Goal: Task Accomplishment & Management: Complete application form

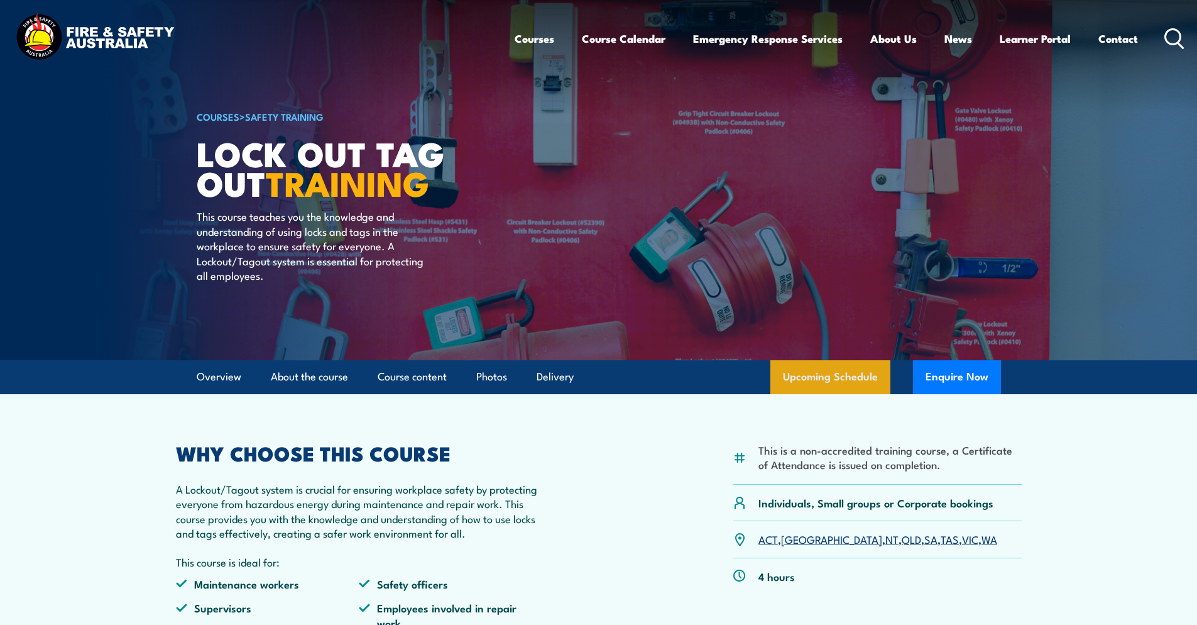
click at [799, 376] on link "Upcoming Schedule" at bounding box center [830, 377] width 120 height 34
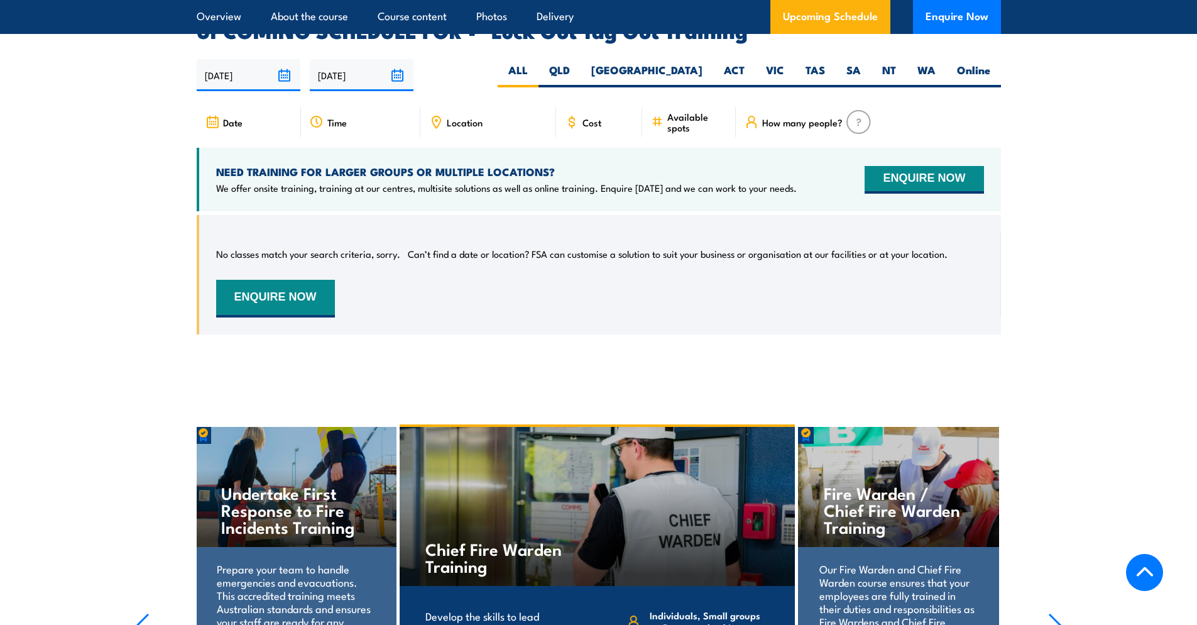
scroll to position [2120, 0]
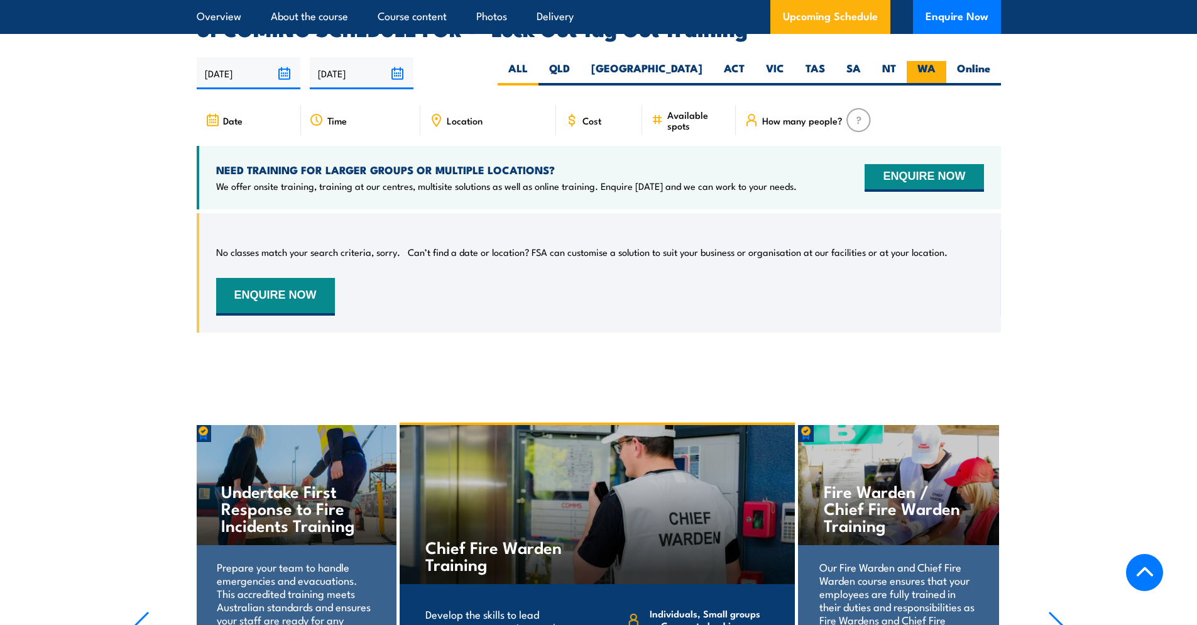
click at [938, 61] on label "WA" at bounding box center [927, 73] width 40 height 25
click at [938, 61] on input "WA" at bounding box center [940, 65] width 8 height 8
radio input "true"
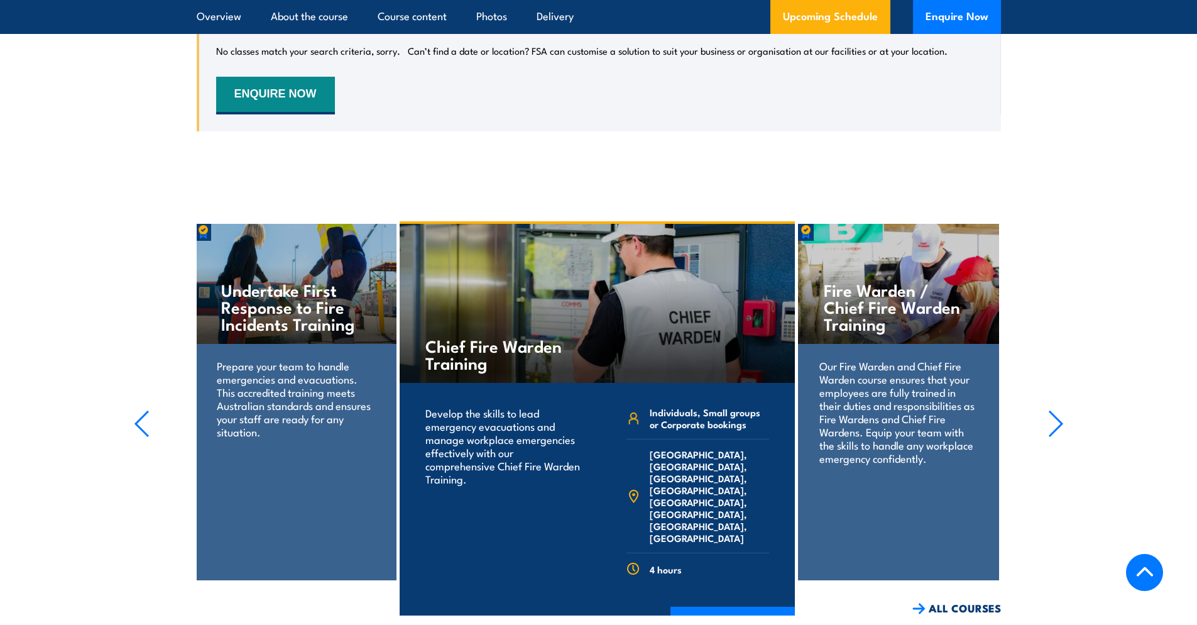
click at [131, 396] on section "Fire Extinguisher Training Train your team in essential fire safety. Learn to u…" at bounding box center [598, 418] width 1197 height 394
drag, startPoint x: 138, startPoint y: 413, endPoint x: 133, endPoint y: 401, distance: 13.2
click at [137, 413] on icon "button" at bounding box center [142, 424] width 16 height 28
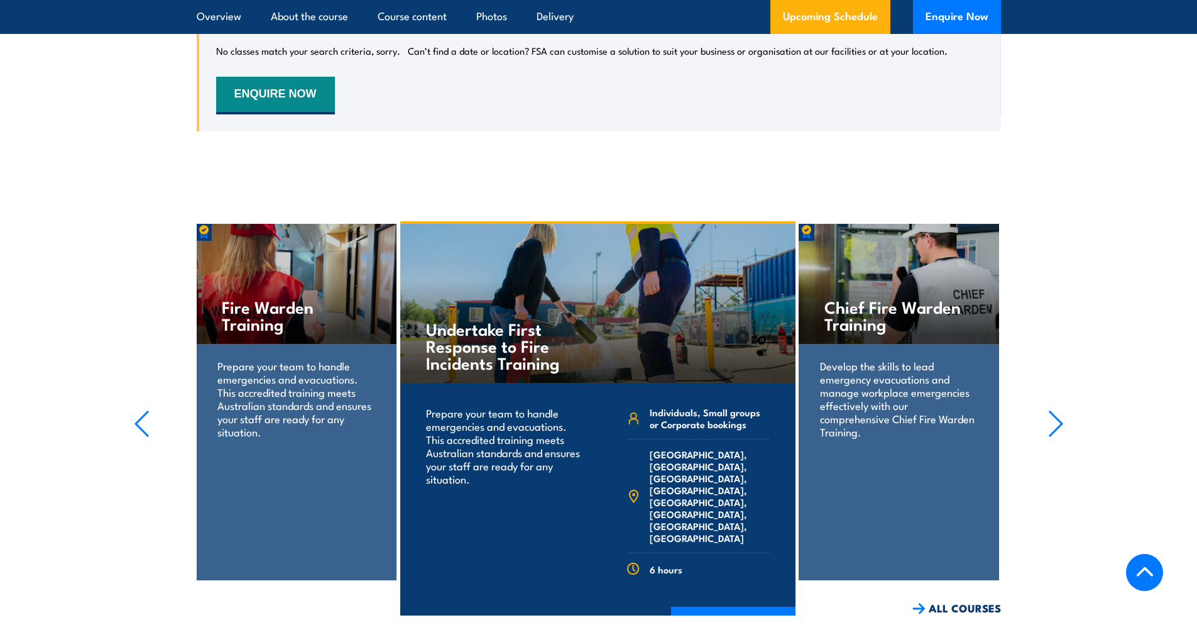
click at [145, 410] on icon "button" at bounding box center [142, 424] width 16 height 28
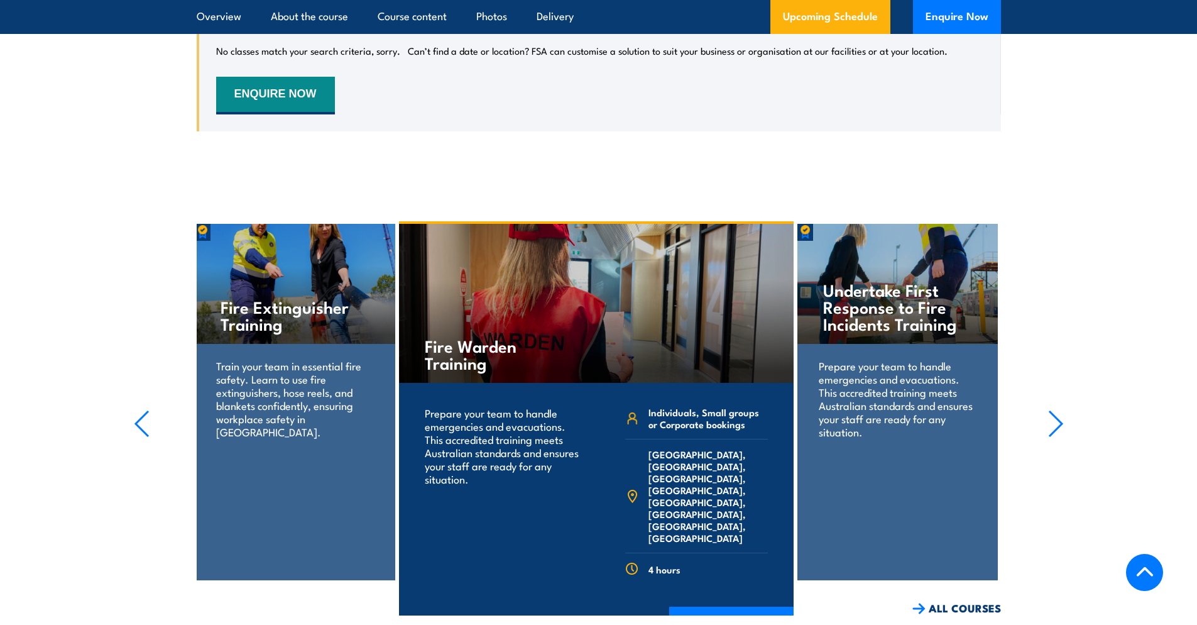
click at [145, 410] on icon "button" at bounding box center [142, 424] width 16 height 28
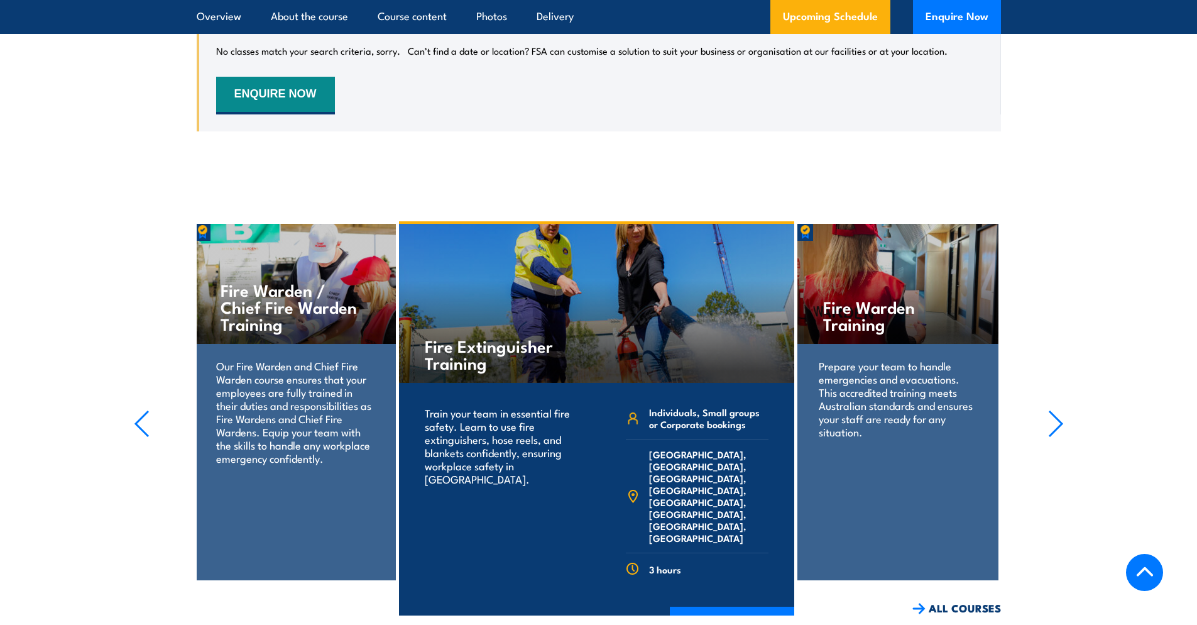
click at [145, 410] on icon "button" at bounding box center [142, 424] width 16 height 28
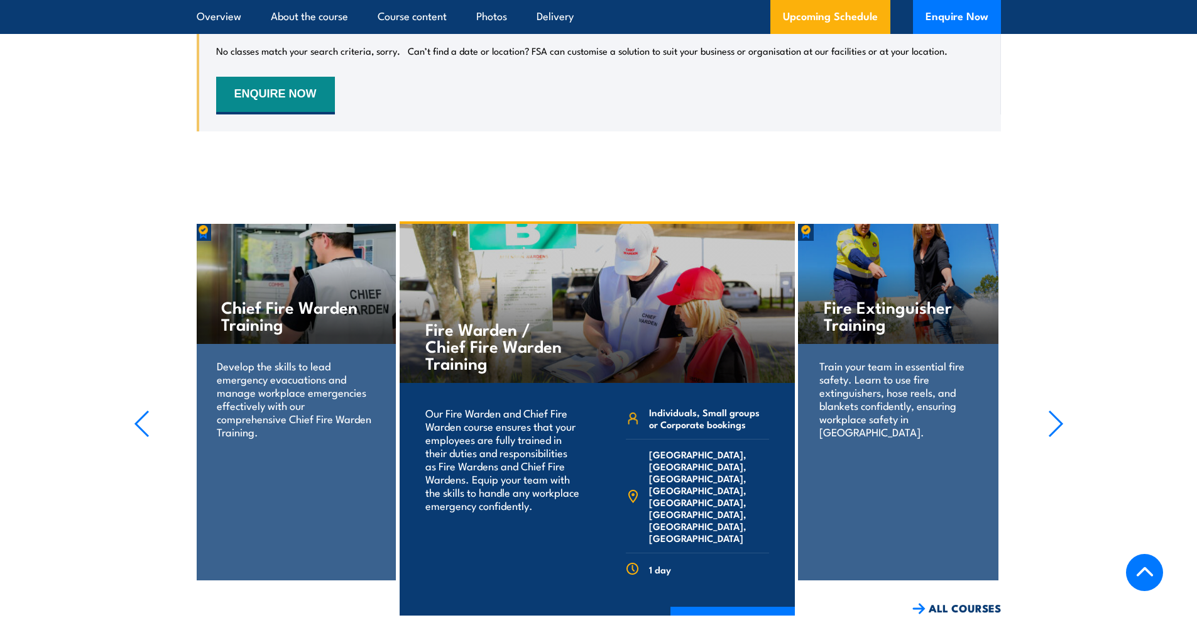
click at [145, 410] on icon "button" at bounding box center [142, 424] width 16 height 28
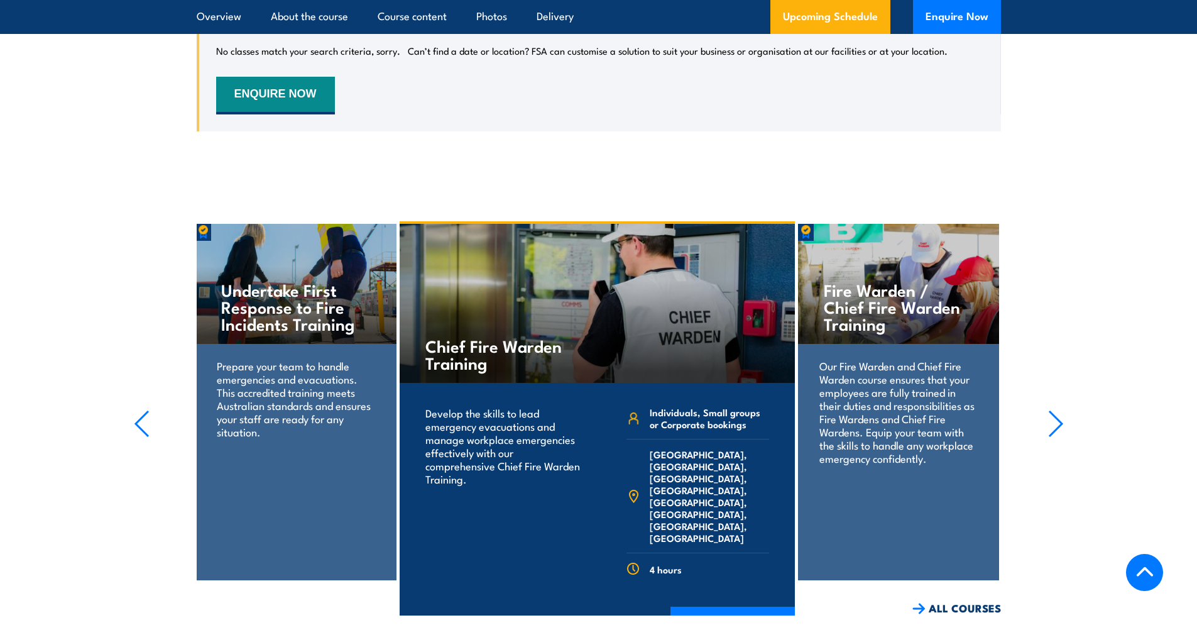
click at [145, 410] on icon "button" at bounding box center [142, 424] width 16 height 28
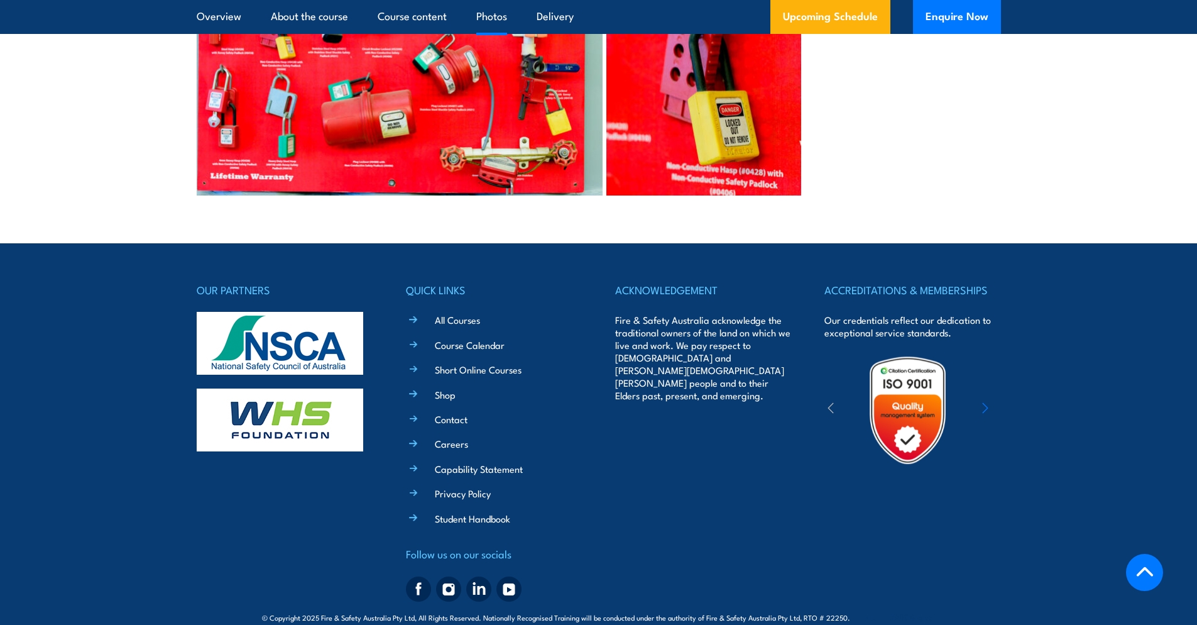
scroll to position [2745, 0]
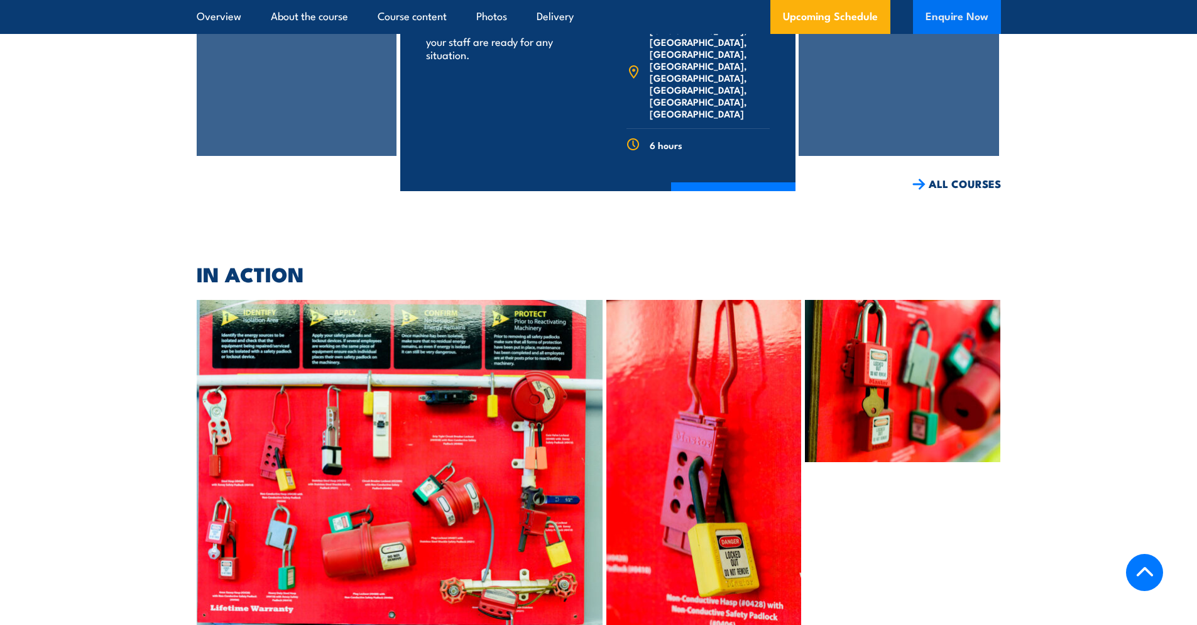
click at [951, 19] on button "Enquire Now" at bounding box center [957, 17] width 88 height 34
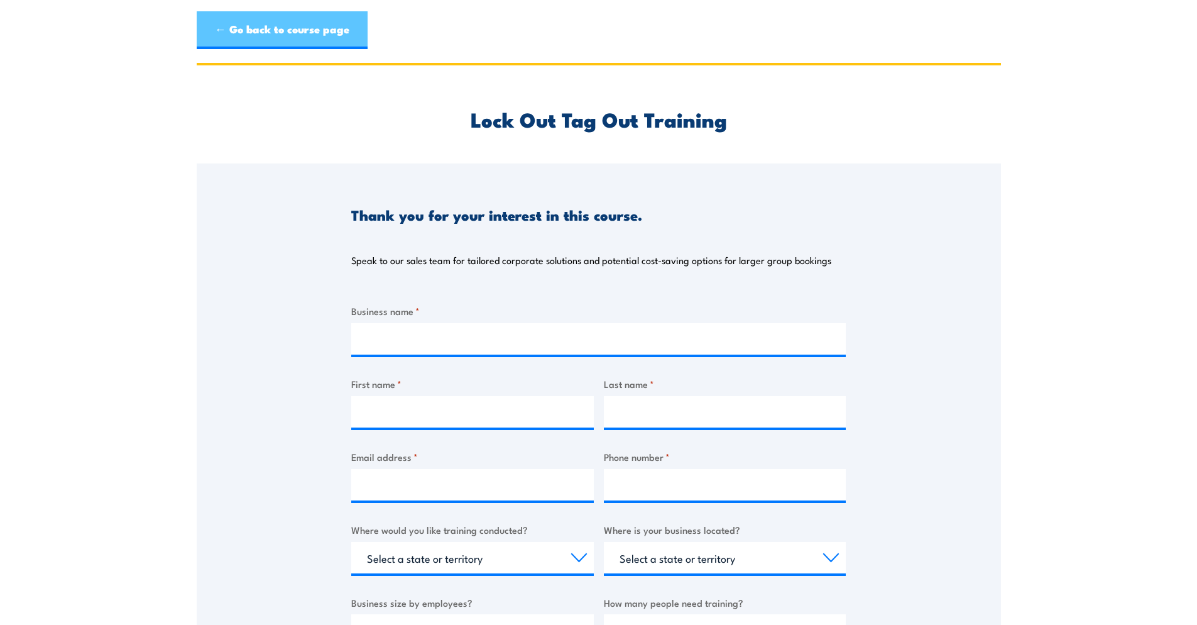
click at [197, 22] on link "← Go back to course page" at bounding box center [282, 30] width 171 height 38
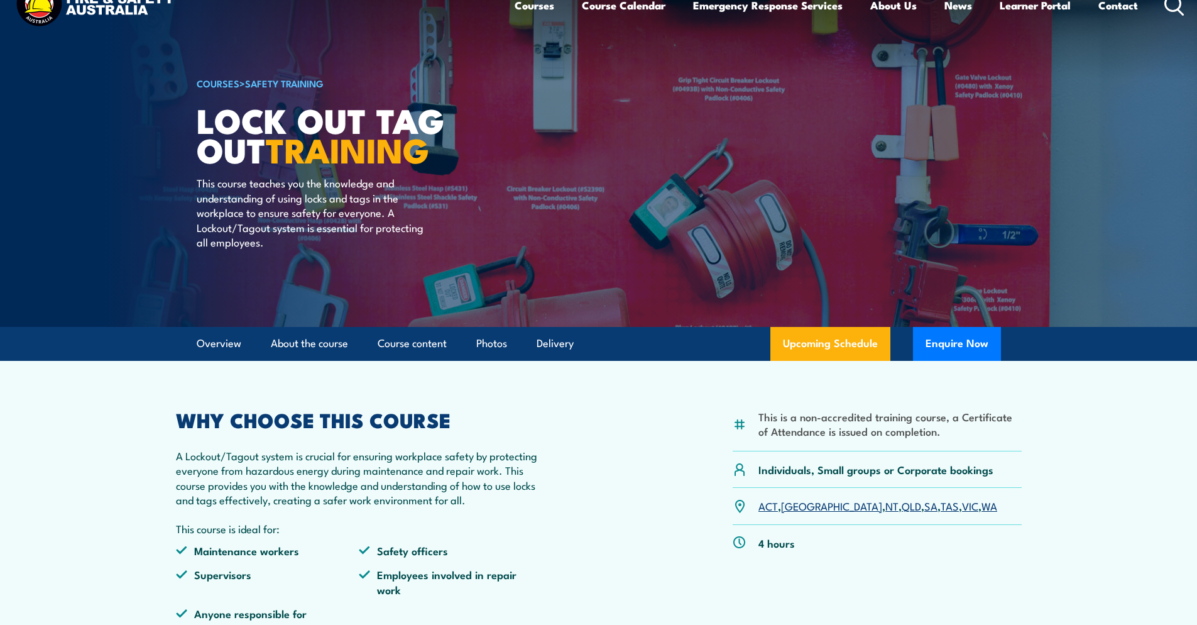
scroll to position [36, 0]
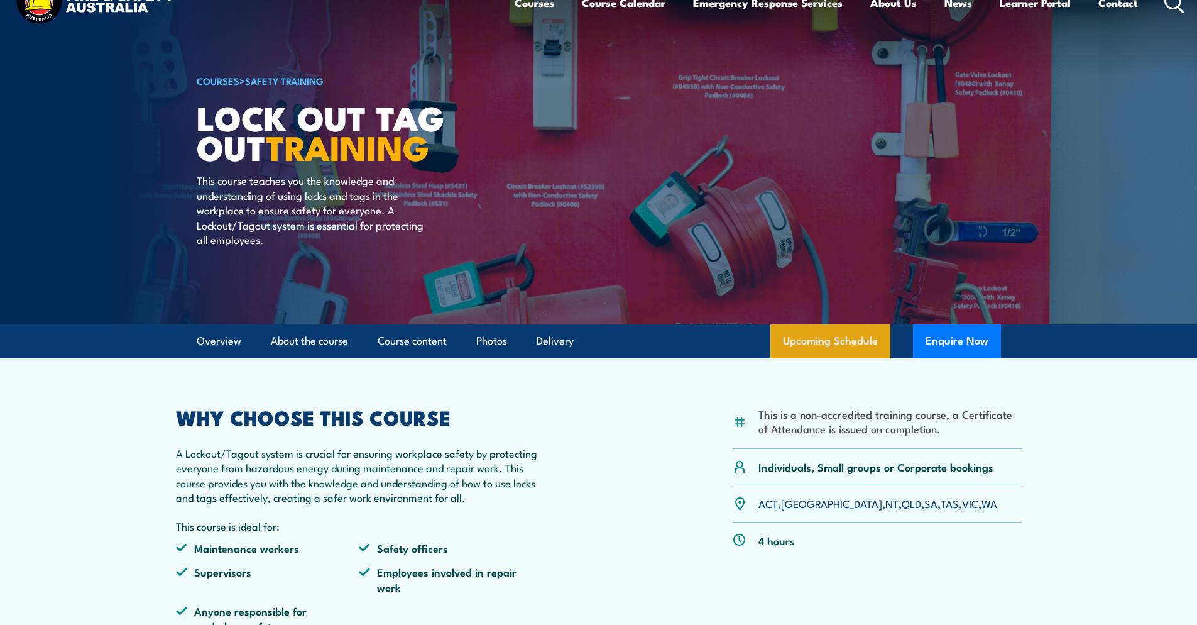
click at [862, 339] on link "Upcoming Schedule" at bounding box center [830, 341] width 120 height 34
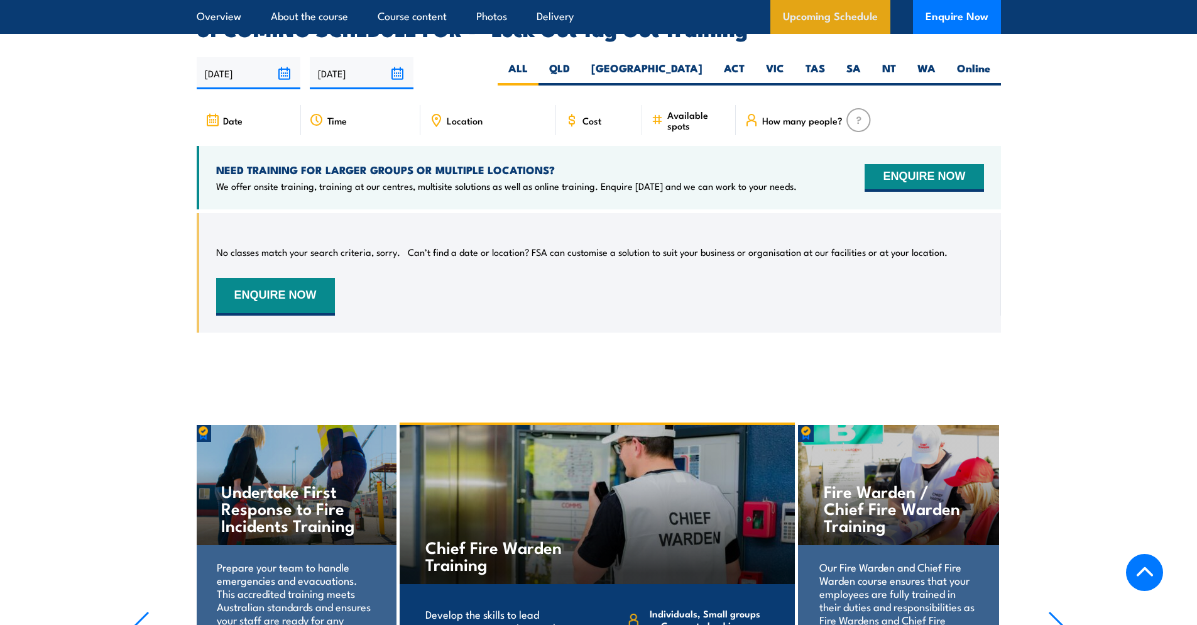
scroll to position [2079, 0]
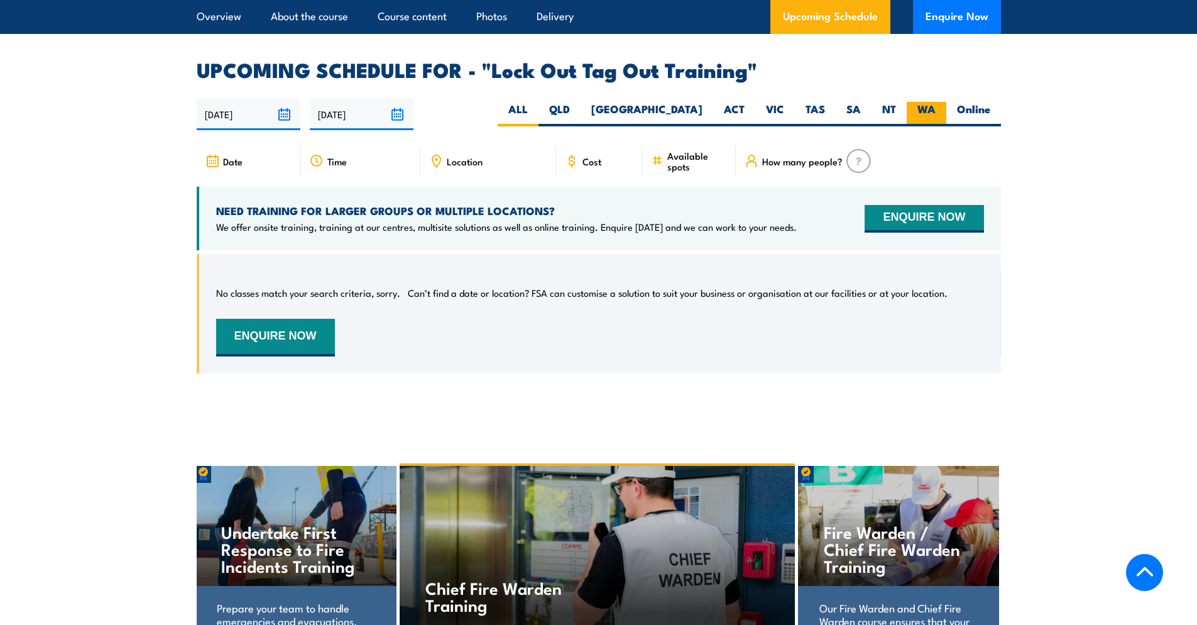
click at [929, 102] on label "WA" at bounding box center [927, 114] width 40 height 25
click at [936, 102] on input "WA" at bounding box center [940, 106] width 8 height 8
radio input "true"
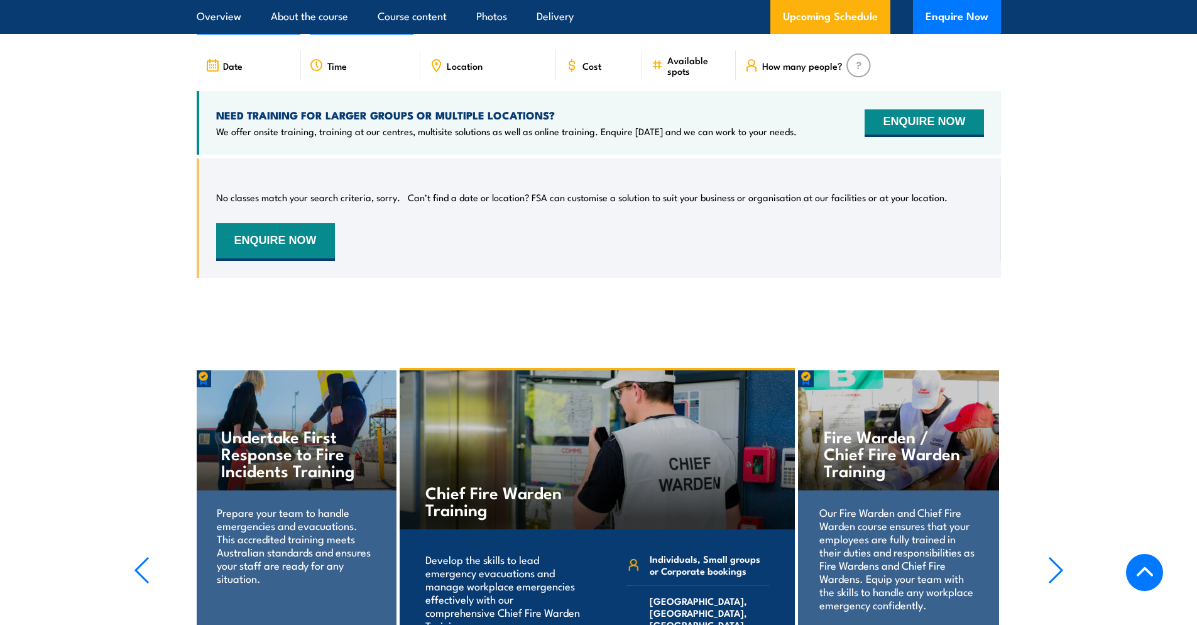
scroll to position [2212, 0]
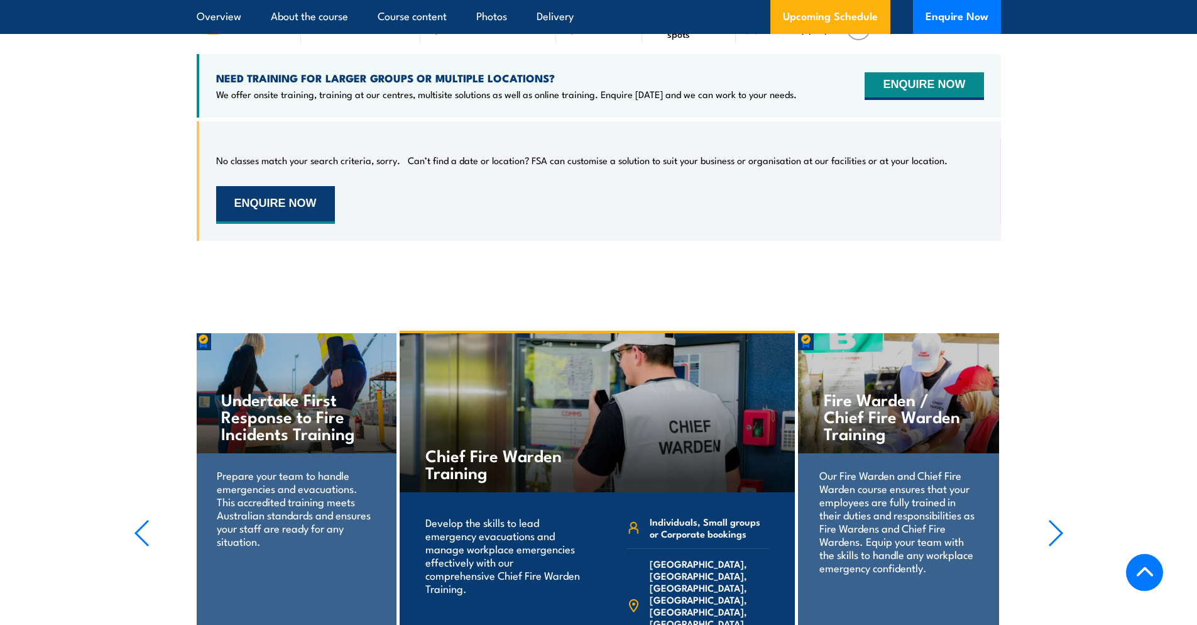
click at [233, 186] on button "ENQUIRE NOW" at bounding box center [275, 205] width 119 height 38
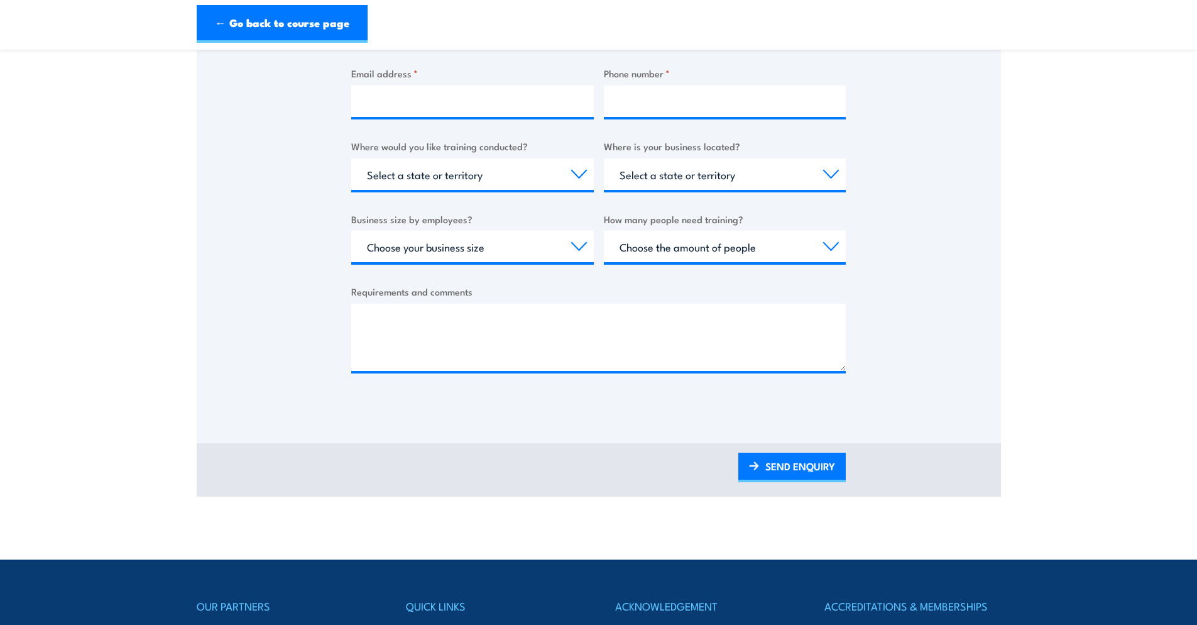
scroll to position [273, 0]
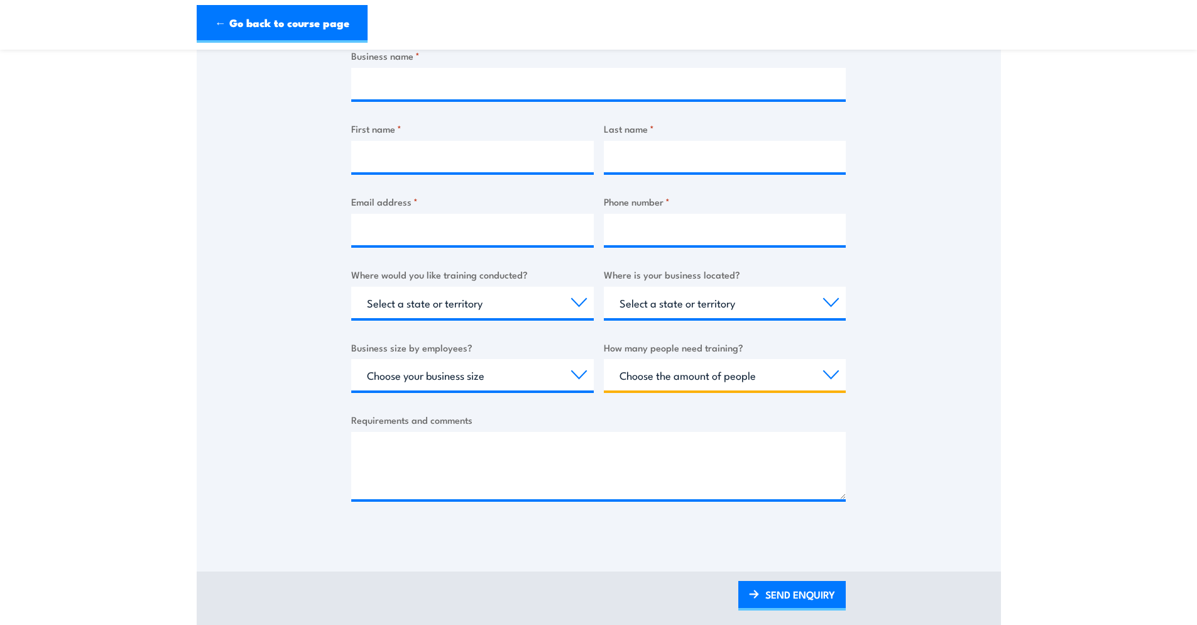
click at [711, 375] on select "Choose the amount of people 1 to 4 5 to 19 20+" at bounding box center [725, 374] width 243 height 31
select select "1 to 4"
click at [692, 307] on select "Select a state or territory [GEOGRAPHIC_DATA] [GEOGRAPHIC_DATA] [GEOGRAPHIC_DAT…" at bounding box center [725, 302] width 243 height 31
select select "WA"
click at [513, 315] on select "Select a state or territory Nationally - multiple locations [GEOGRAPHIC_DATA] […" at bounding box center [472, 302] width 243 height 31
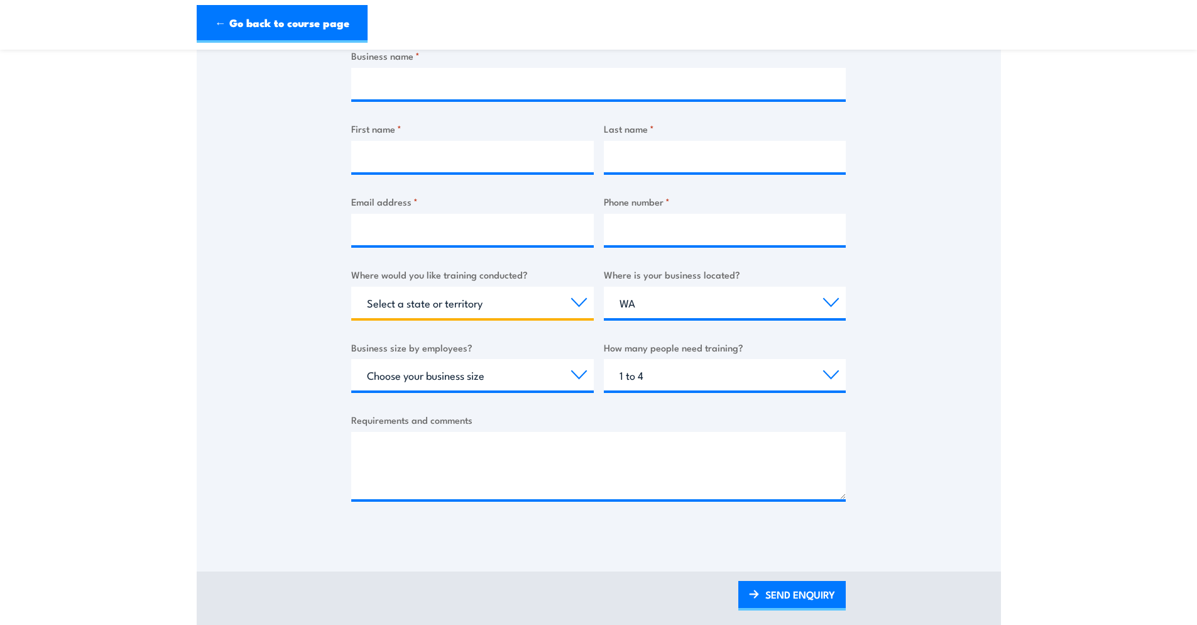
select select "WA"
click at [417, 378] on select "Choose your business size 1 to 19 20 to 199 200+" at bounding box center [472, 374] width 243 height 31
select select "1 to 19"
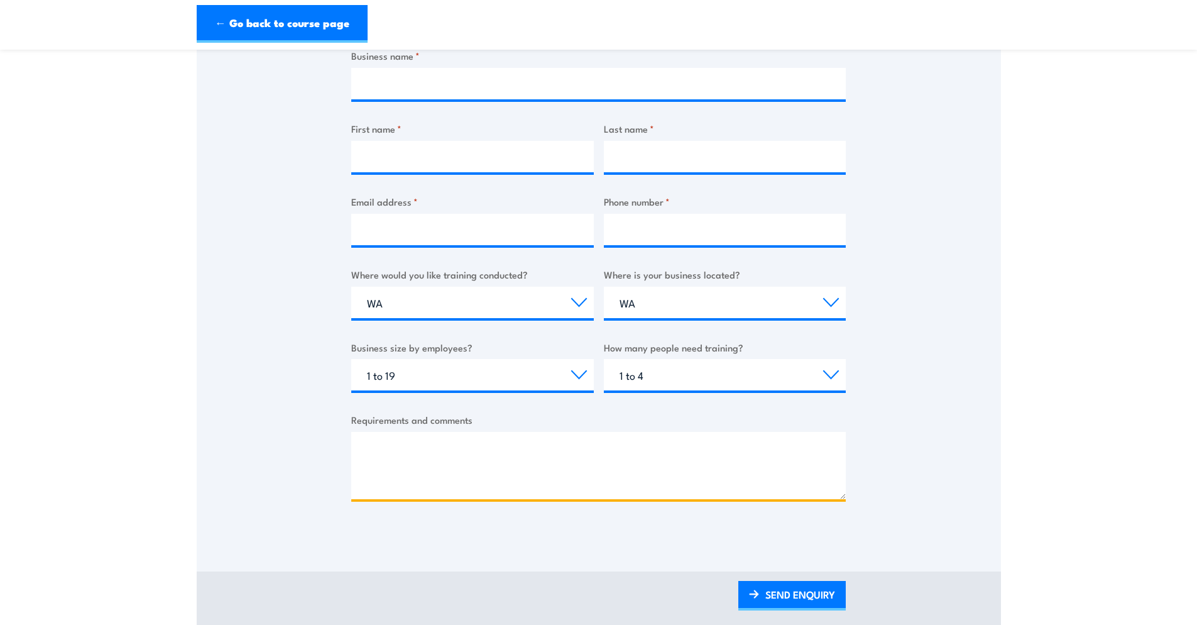
click at [409, 436] on textarea "Requirements and comments" at bounding box center [598, 465] width 495 height 67
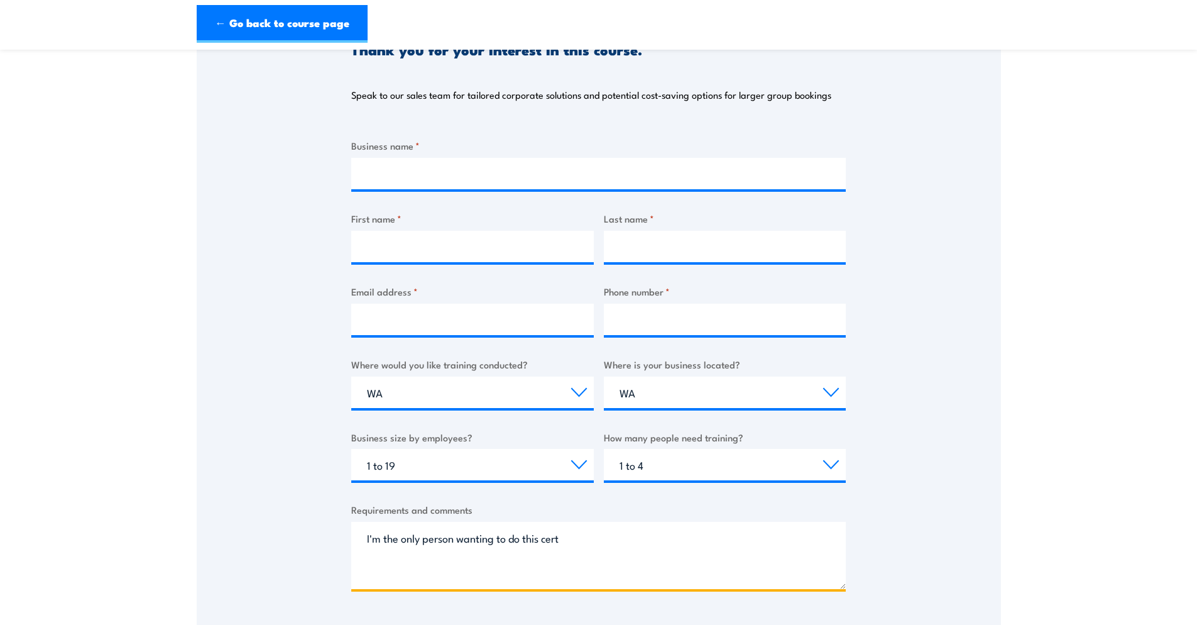
scroll to position [185, 0]
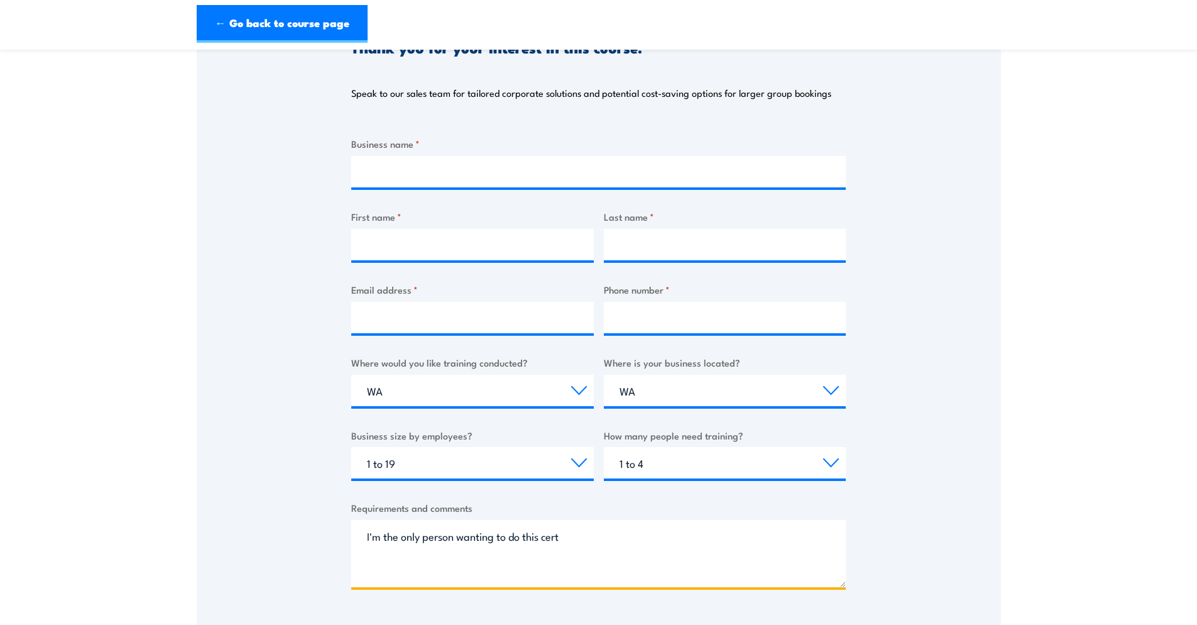
type textarea "I'm the only person wanting to do this cert"
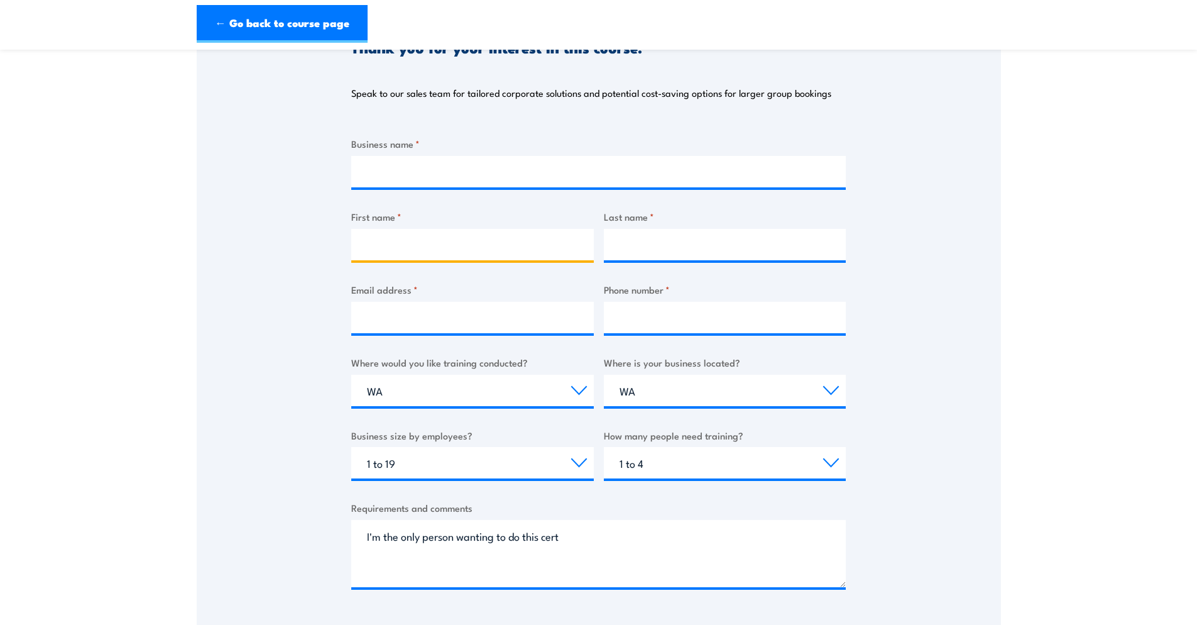
click at [400, 249] on input "First name *" at bounding box center [472, 244] width 243 height 31
type input "Israel"
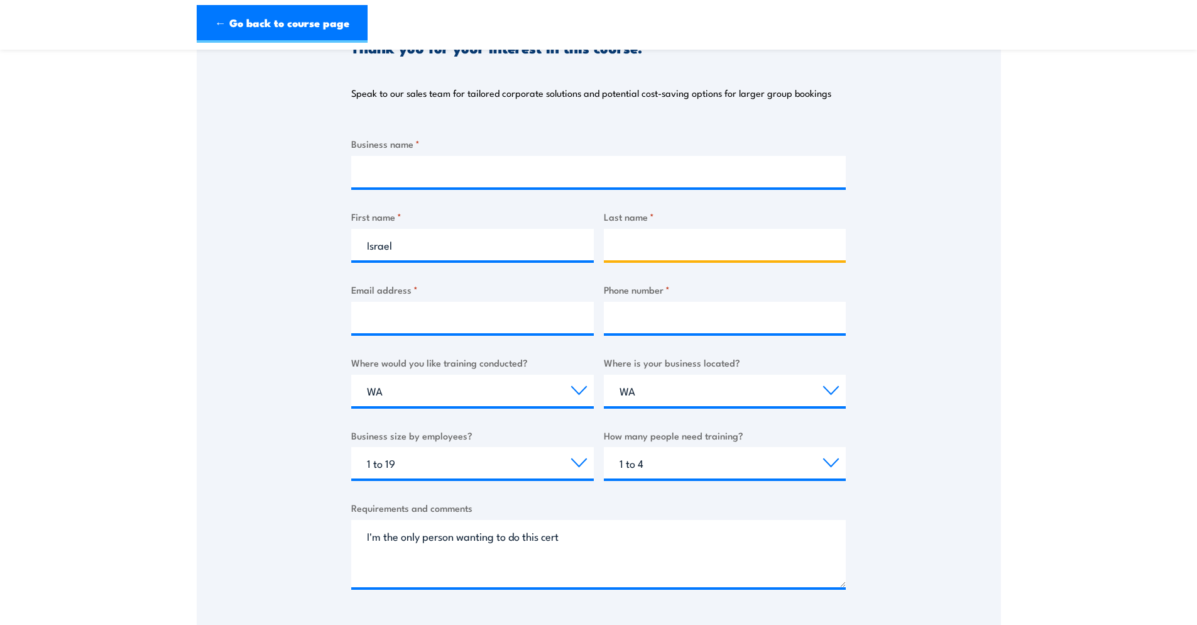
click at [661, 247] on input "Last name *" at bounding box center [725, 244] width 243 height 31
type input "Grese"
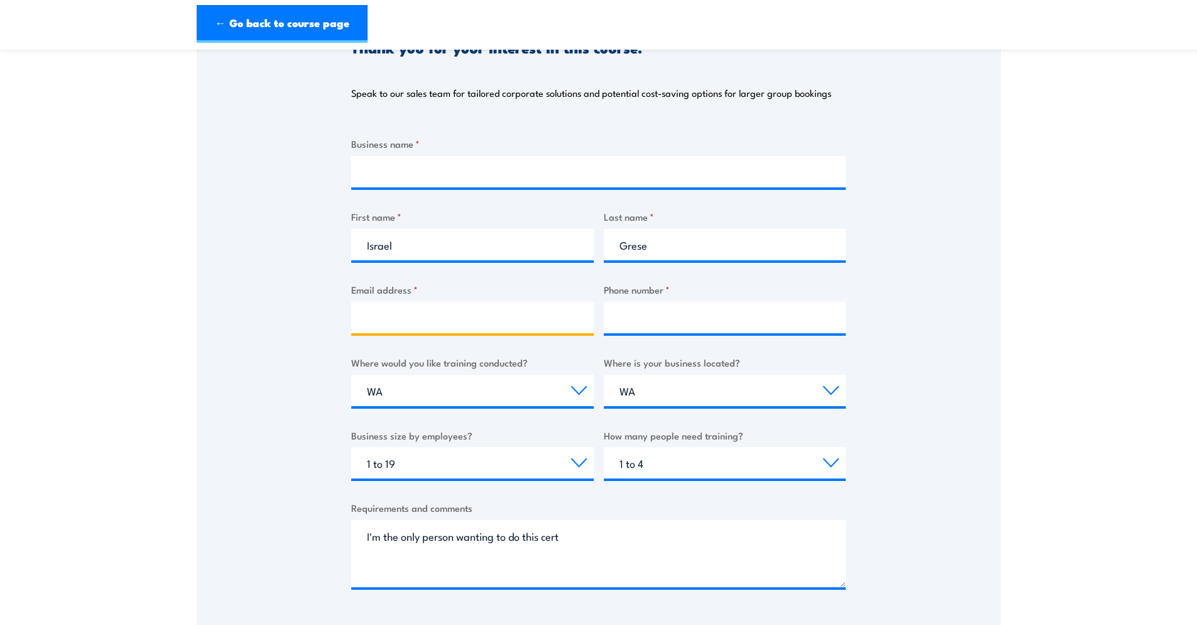
click at [447, 327] on input "Email address *" at bounding box center [472, 317] width 243 height 31
type input "[EMAIL_ADDRESS][DOMAIN_NAME]"
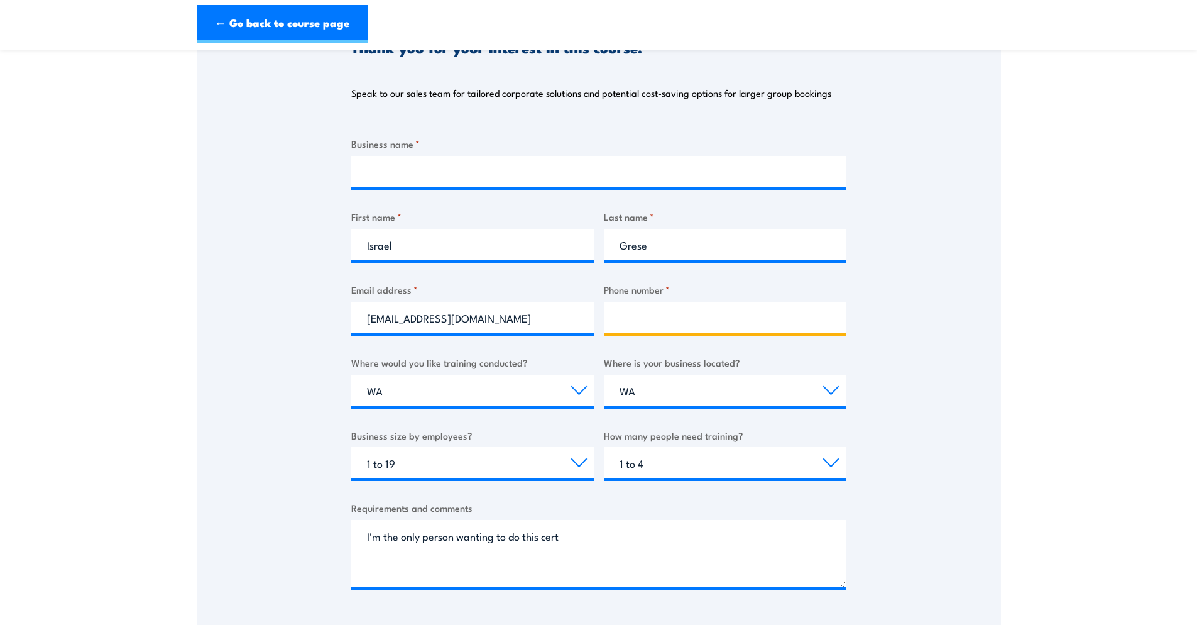
click at [738, 316] on input "Phone number *" at bounding box center [725, 317] width 243 height 31
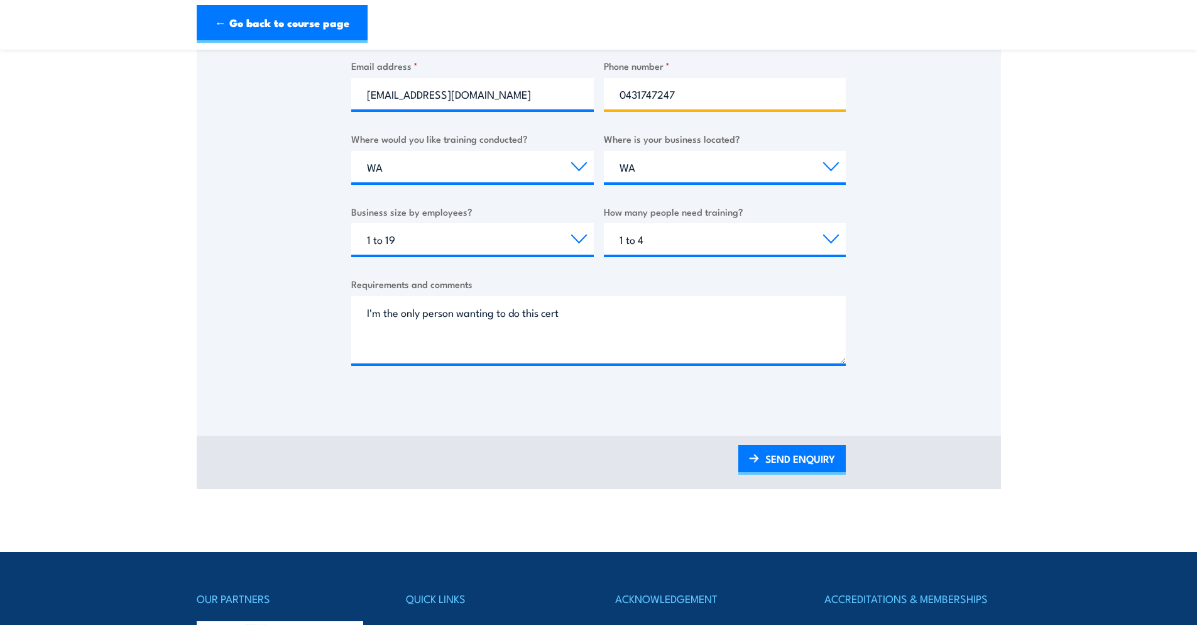
scroll to position [524, 0]
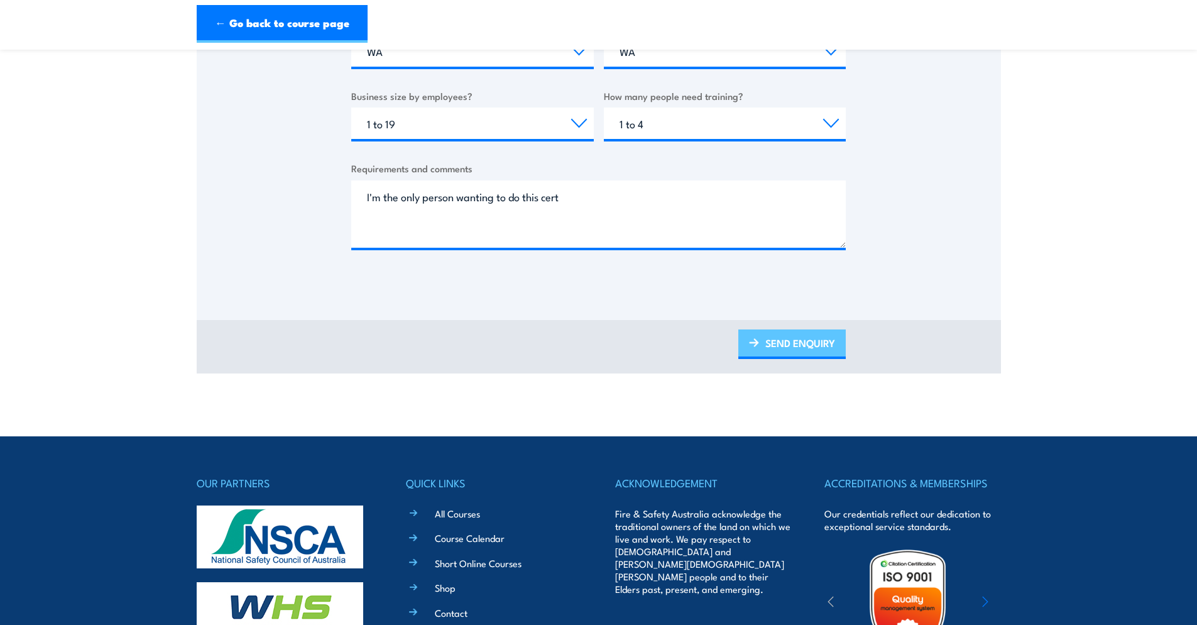
type input "0431747247"
click at [806, 341] on link "SEND ENQUIRY" at bounding box center [791, 344] width 107 height 30
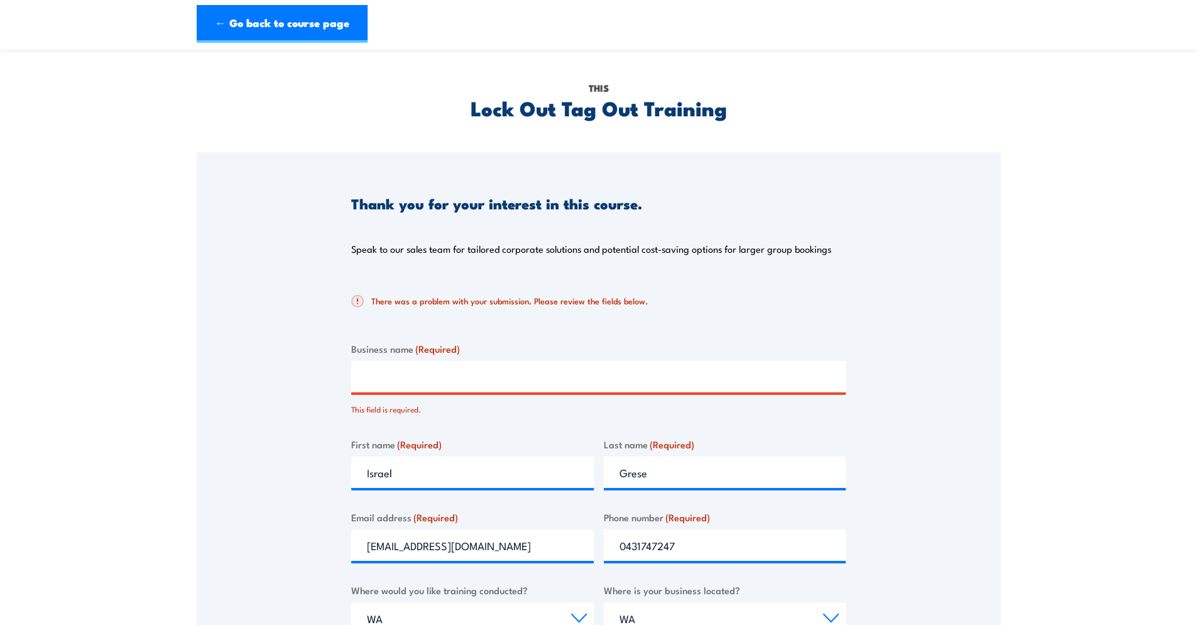
scroll to position [18, 0]
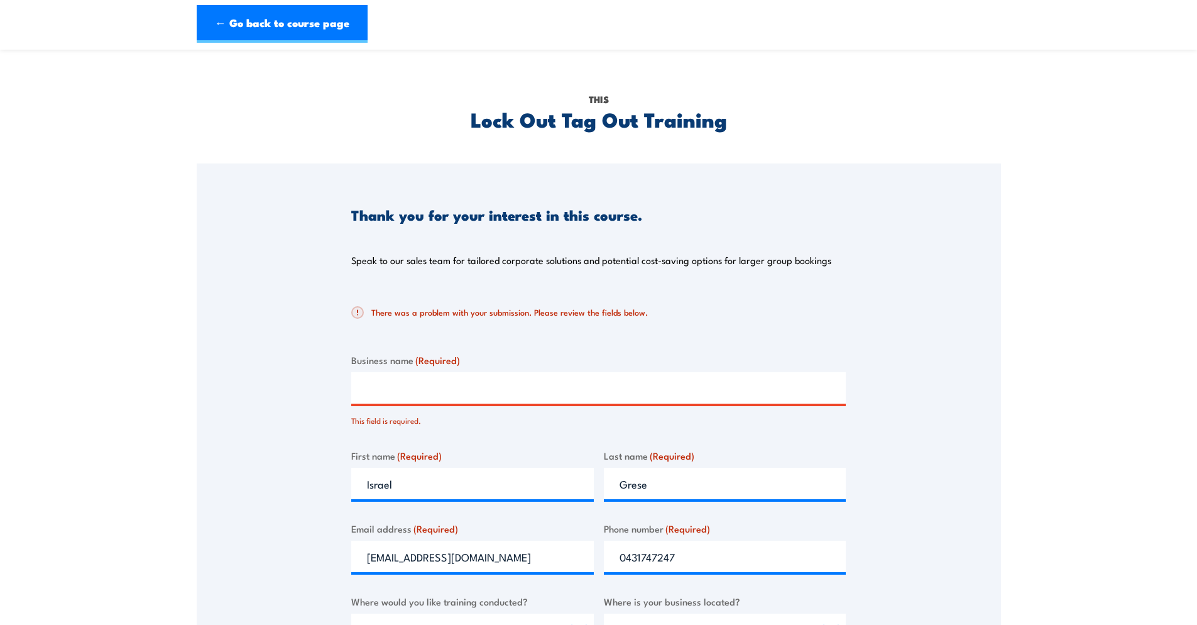
click at [471, 387] on input "Business name (Required)" at bounding box center [598, 387] width 495 height 31
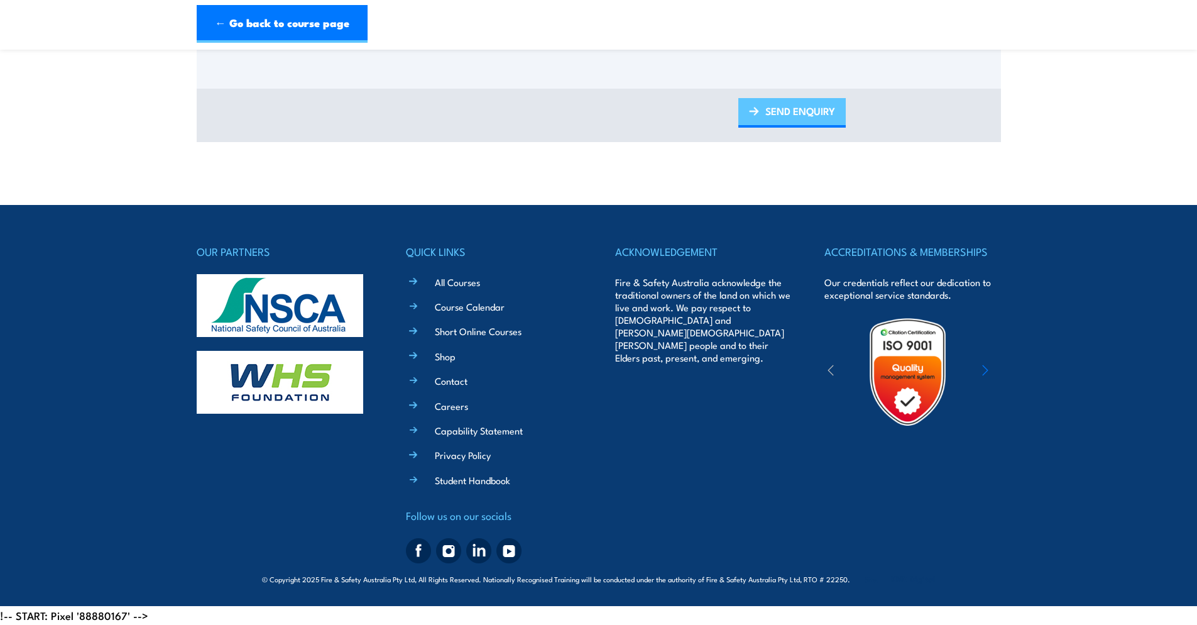
type input "none"
click at [767, 121] on link "SEND ENQUIRY" at bounding box center [791, 113] width 107 height 30
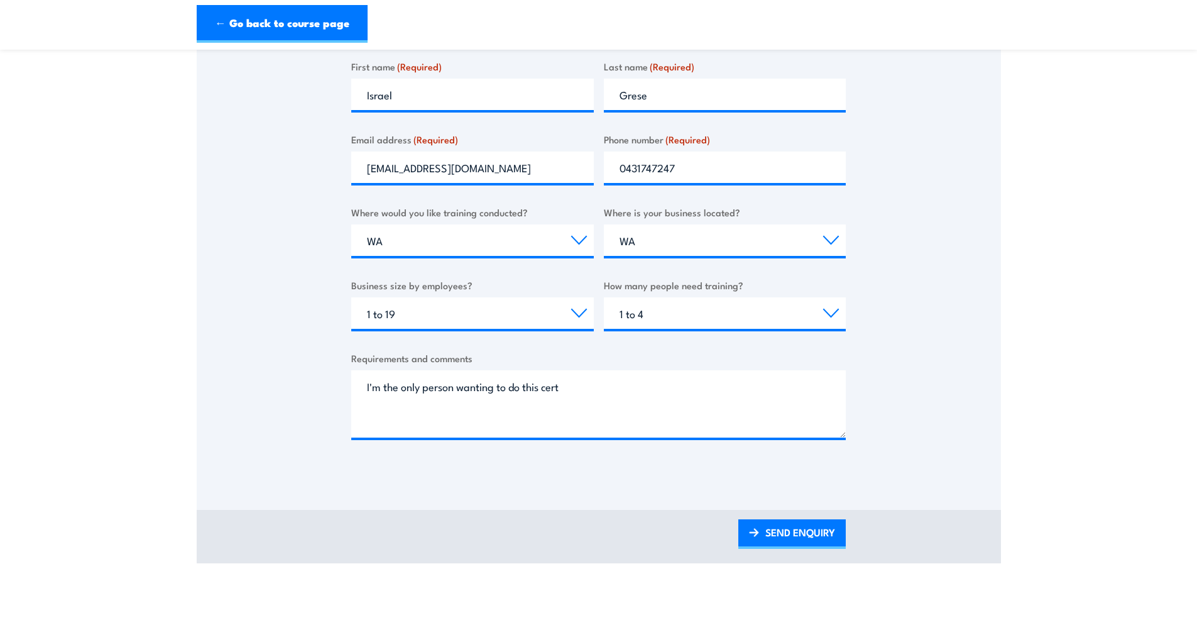
scroll to position [263, 0]
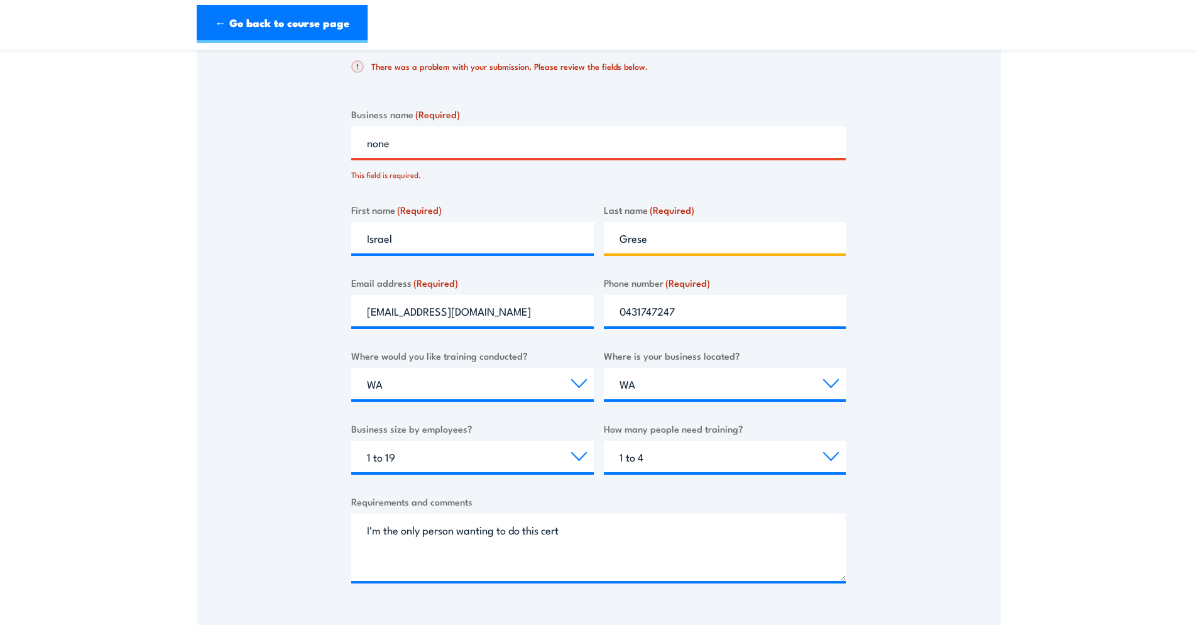
click at [657, 235] on input "Grese" at bounding box center [725, 237] width 243 height 31
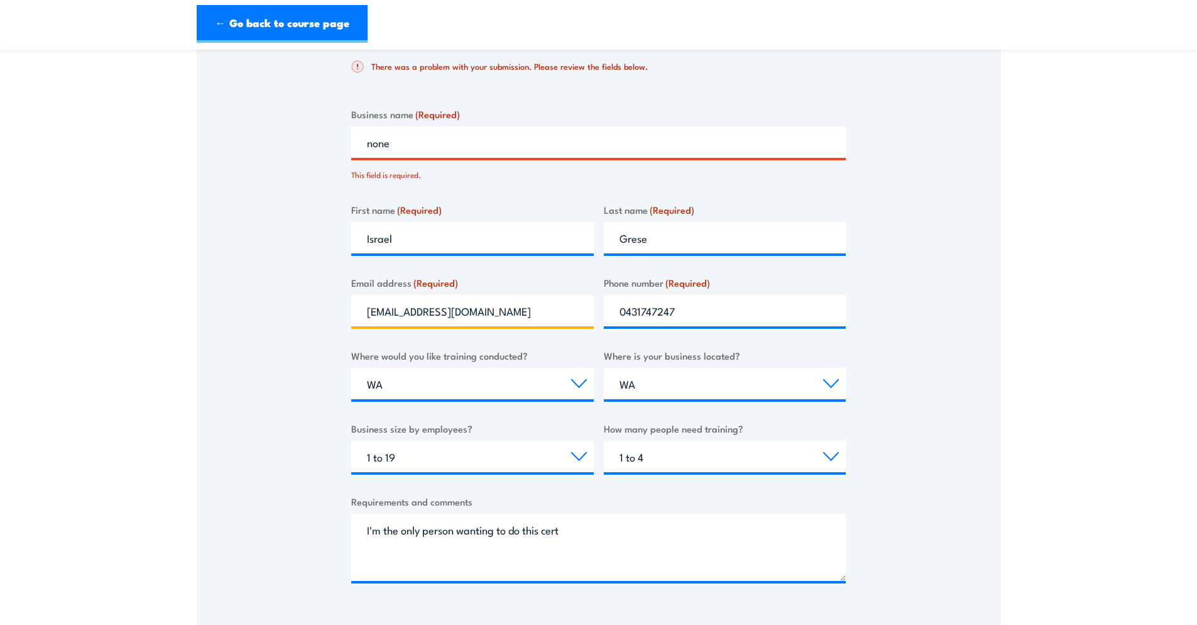
click at [549, 319] on input "[EMAIL_ADDRESS][DOMAIN_NAME]" at bounding box center [472, 310] width 243 height 31
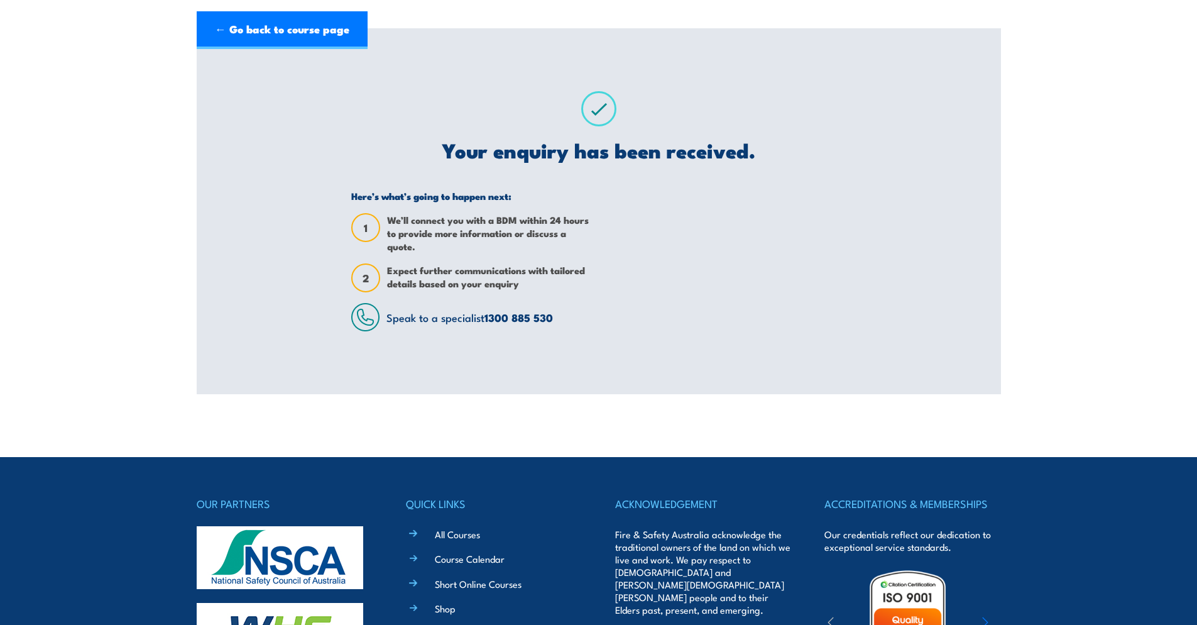
scroll to position [0, 0]
